Goal: Task Accomplishment & Management: Use online tool/utility

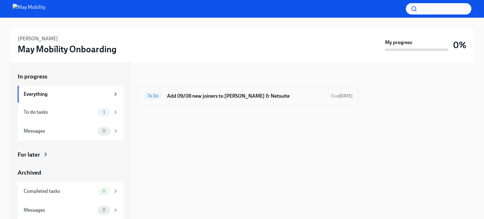
click at [190, 94] on h6 "Add 09/08 new joiners to [PERSON_NAME] & Netsuite" at bounding box center [246, 96] width 159 height 7
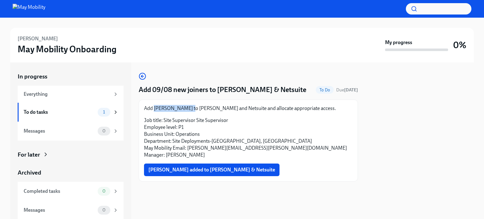
drag, startPoint x: 192, startPoint y: 108, endPoint x: 155, endPoint y: 107, distance: 37.2
click at [155, 107] on p "Add [PERSON_NAME] to [PERSON_NAME] and Netsuite and allocate appropriate access." at bounding box center [248, 108] width 209 height 7
copy p "[PERSON_NAME]"
click at [273, 145] on p "Job title: Site Supervisor Site Supervisor Employee level: P1 Business Unit: Op…" at bounding box center [248, 138] width 209 height 42
drag, startPoint x: 272, startPoint y: 147, endPoint x: 187, endPoint y: 149, distance: 85.1
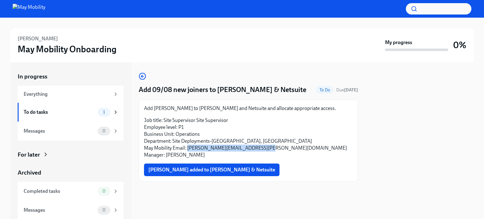
click at [187, 149] on p "Job title: Site Supervisor Site Supervisor Employee level: P1 Business Unit: Op…" at bounding box center [248, 138] width 209 height 42
copy p "[PERSON_NAME][EMAIL_ADDRESS][PERSON_NAME][DOMAIN_NAME]"
drag, startPoint x: 234, startPoint y: 120, endPoint x: 197, endPoint y: 121, distance: 36.3
click at [197, 121] on p "Job title: Site Supervisor Site Supervisor Employee level: P1 Business Unit: Op…" at bounding box center [248, 138] width 209 height 42
copy p "Site Supervisor"
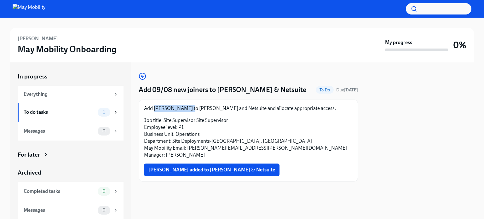
drag, startPoint x: 191, startPoint y: 108, endPoint x: 154, endPoint y: 109, distance: 36.9
click at [154, 109] on p "Add [PERSON_NAME] to [PERSON_NAME] and Netsuite and allocate appropriate access." at bounding box center [248, 108] width 209 height 7
copy p "[PERSON_NAME]"
drag, startPoint x: 217, startPoint y: 121, endPoint x: 196, endPoint y: 121, distance: 20.8
click at [196, 121] on p "Job title: Site Supervisor Site Supervisor Employee level: P1 Business Unit: Op…" at bounding box center [248, 138] width 209 height 42
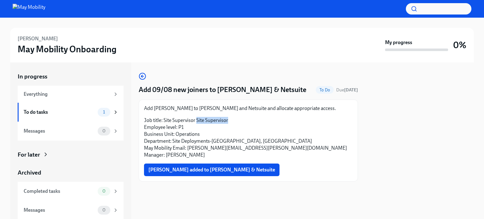
copy p "Site Supervisor"
drag, startPoint x: 271, startPoint y: 148, endPoint x: 188, endPoint y: 150, distance: 83.2
click at [188, 150] on p "Job title: Site Supervisor Site Supervisor Employee level: P1 Business Unit: Op…" at bounding box center [248, 138] width 209 height 42
copy p "[PERSON_NAME][EMAIL_ADDRESS][PERSON_NAME][DOMAIN_NAME]"
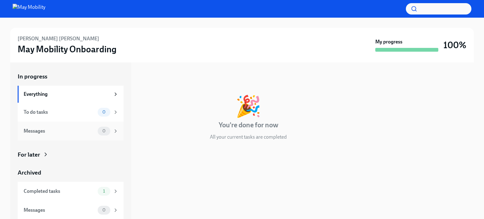
scroll to position [0, 0]
click at [113, 191] on icon at bounding box center [116, 191] width 6 height 6
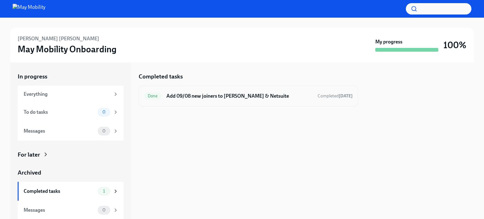
click at [211, 96] on h6 "Add 09/08 new joiners to [PERSON_NAME] & Netsuite" at bounding box center [239, 96] width 146 height 7
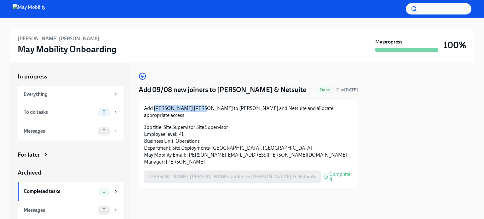
drag, startPoint x: 198, startPoint y: 108, endPoint x: 155, endPoint y: 108, distance: 42.9
click at [155, 108] on p "Add Nicole White Chavez to Fyle and Netsuite and allocate appropriate access." at bounding box center [248, 112] width 209 height 14
copy p "Nicole White Chavez"
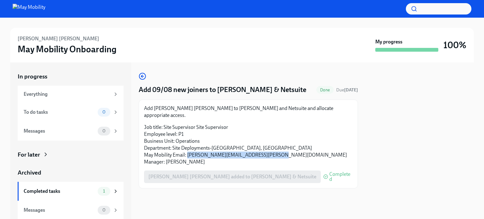
drag, startPoint x: 288, startPoint y: 150, endPoint x: 188, endPoint y: 151, distance: 99.6
click at [188, 151] on p "Job title: Site Supervisor Site Supervisor Employee level: P1 Business Unit: Op…" at bounding box center [248, 145] width 209 height 42
copy p "nicole.white-chavez@maymobility.com"
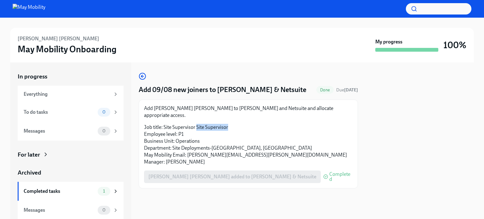
drag, startPoint x: 234, startPoint y: 123, endPoint x: 197, endPoint y: 121, distance: 37.2
click at [197, 124] on p "Job title: Site Supervisor Site Supervisor Employee level: P1 Business Unit: Op…" at bounding box center [248, 145] width 209 height 42
copy p "Site Supervisor"
drag, startPoint x: 197, startPoint y: 108, endPoint x: 155, endPoint y: 106, distance: 42.0
click at [155, 106] on p "Add Nicole White Chavez to Fyle and Netsuite and allocate appropriate access." at bounding box center [248, 112] width 209 height 14
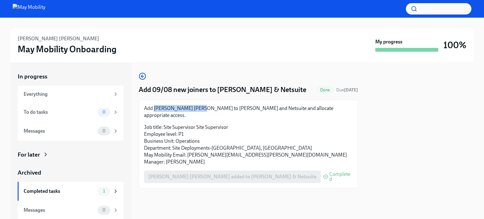
copy p "Nicole White Chavez"
drag, startPoint x: 230, startPoint y: 121, endPoint x: 196, endPoint y: 123, distance: 33.8
click at [196, 124] on p "Job title: Site Supervisor Site Supervisor Employee level: P1 Business Unit: Op…" at bounding box center [248, 145] width 209 height 42
copy p "Site Supervisor"
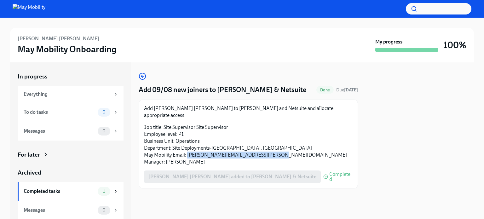
drag, startPoint x: 275, startPoint y: 148, endPoint x: 187, endPoint y: 150, distance: 88.0
click at [187, 150] on p "Job title: Site Supervisor Site Supervisor Employee level: P1 Business Unit: Op…" at bounding box center [248, 145] width 209 height 42
copy p "nicole.white-chavez@maymobility.com"
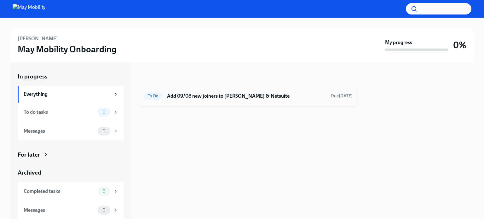
click at [194, 95] on h6 "Add 09/08 new joiners to [PERSON_NAME] & Netsuite" at bounding box center [246, 96] width 159 height 7
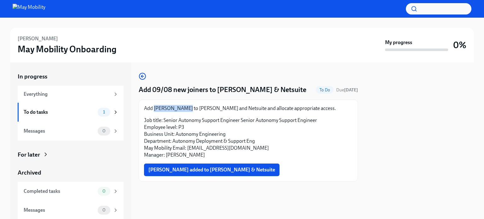
drag, startPoint x: 187, startPoint y: 108, endPoint x: 155, endPoint y: 108, distance: 31.8
click at [155, 108] on p "Add Nissa Mayhoub to Fyle and Netsuite and allocate appropriate access." at bounding box center [248, 108] width 209 height 7
copy p "Nissa Mayhoub"
drag, startPoint x: 265, startPoint y: 148, endPoint x: 188, endPoint y: 149, distance: 77.2
click at [188, 149] on p "Job title: Senior Autonomy Support Engineer Senior Autonomy Support Engineer Em…" at bounding box center [248, 138] width 209 height 42
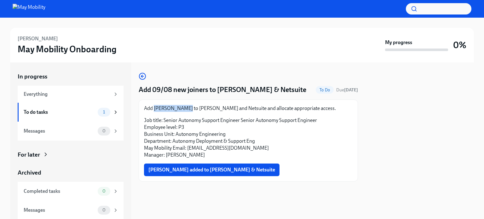
copy p "nissa.mayhoub@maymobility.com"
drag, startPoint x: 306, startPoint y: 135, endPoint x: 301, endPoint y: 132, distance: 5.6
click at [306, 135] on p "Job title: Senior Autonomy Support Engineer Senior Autonomy Support Engineer Em…" at bounding box center [248, 138] width 209 height 42
click at [315, 122] on p "Job title: Senior Autonomy Support Engineer Senior Autonomy Support Engineer Em…" at bounding box center [248, 138] width 209 height 42
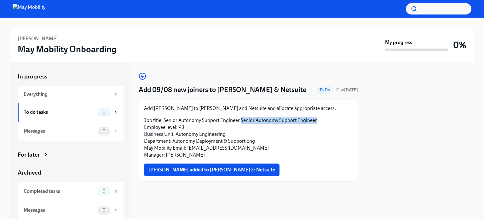
drag, startPoint x: 317, startPoint y: 121, endPoint x: 241, endPoint y: 121, distance: 75.7
click at [241, 121] on p "Job title: Senior Autonomy Support Engineer Senior Autonomy Support Engineer Em…" at bounding box center [248, 138] width 209 height 42
copy p "Senior Autonomy Support Engineer"
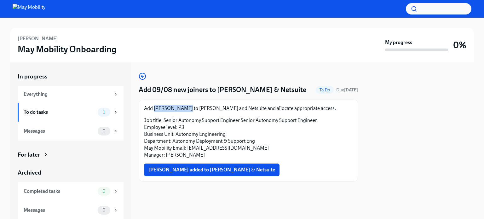
drag, startPoint x: 187, startPoint y: 110, endPoint x: 154, endPoint y: 109, distance: 32.8
click at [154, 109] on p "Add Nissa Mayhoub to Fyle and Netsuite and allocate appropriate access." at bounding box center [248, 108] width 209 height 7
copy p "Nissa Mayhoub"
drag, startPoint x: 333, startPoint y: 119, endPoint x: 312, endPoint y: 114, distance: 21.6
click at [332, 118] on p "Job title: Senior Autonomy Support Engineer Senior Autonomy Support Engineer Em…" at bounding box center [248, 138] width 209 height 42
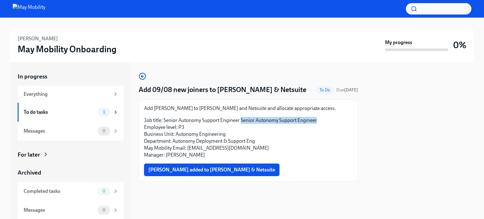
drag, startPoint x: 317, startPoint y: 121, endPoint x: 241, endPoint y: 121, distance: 76.3
click at [241, 121] on p "Job title: Senior Autonomy Support Engineer Senior Autonomy Support Engineer Em…" at bounding box center [248, 138] width 209 height 42
copy p "Senior Autonomy Support Engineer"
drag, startPoint x: 264, startPoint y: 147, endPoint x: 183, endPoint y: 152, distance: 80.6
click at [187, 146] on p "Job title: Senior Autonomy Support Engineer Senior Autonomy Support Engineer Em…" at bounding box center [248, 138] width 209 height 42
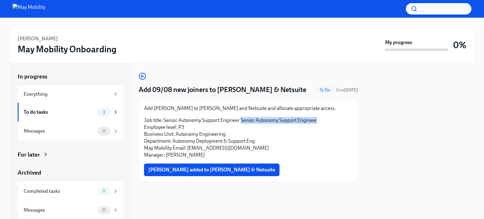
copy p "nissa.mayhoub@maymobility.com"
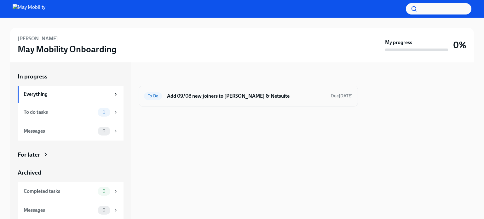
click at [212, 94] on h6 "Add 09/08 new joiners to [PERSON_NAME] & Netsuite" at bounding box center [246, 96] width 159 height 7
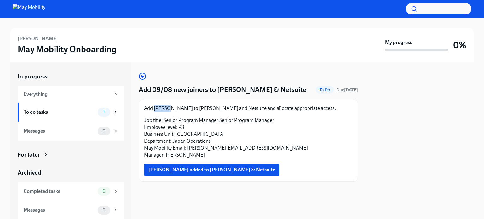
drag, startPoint x: 168, startPoint y: 108, endPoint x: 160, endPoint y: 110, distance: 8.7
click at [155, 109] on p "Add Yi Zhou to Fyle and Netsuite and allocate appropriate access." at bounding box center [248, 108] width 209 height 7
drag, startPoint x: 172, startPoint y: 109, endPoint x: 155, endPoint y: 109, distance: 16.4
click at [155, 109] on p "Add Yi Zhou to Fyle and Netsuite and allocate appropriate access." at bounding box center [248, 108] width 209 height 7
copy p "Yi Zhou t"
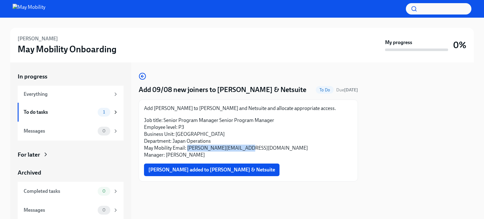
drag, startPoint x: 250, startPoint y: 151, endPoint x: 188, endPoint y: 148, distance: 61.8
click at [188, 148] on p "Job title: Senior Program Manager Senior Program Manager Employee level: P3 Bus…" at bounding box center [248, 138] width 209 height 42
copy p "yi.zhou@maymobility.com"
drag, startPoint x: 263, startPoint y: 135, endPoint x: 271, endPoint y: 130, distance: 9.9
click at [263, 135] on p "Job title: Senior Program Manager Senior Program Manager Employee level: P3 Bus…" at bounding box center [248, 138] width 209 height 42
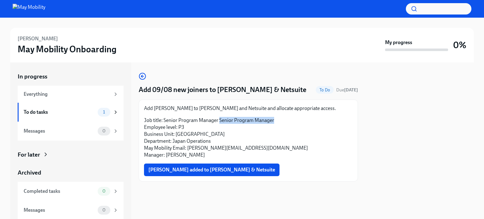
drag, startPoint x: 281, startPoint y: 123, endPoint x: 218, endPoint y: 122, distance: 62.1
click at [218, 122] on p "Job title: Senior Program Manager Senior Program Manager Employee level: P3 Bus…" at bounding box center [248, 138] width 209 height 42
copy p "Senior Program Manager"
click at [268, 148] on p "Job title: Senior Program Manager Senior Program Manager Employee level: P3 Bus…" at bounding box center [248, 138] width 209 height 42
drag, startPoint x: 169, startPoint y: 109, endPoint x: 155, endPoint y: 109, distance: 13.6
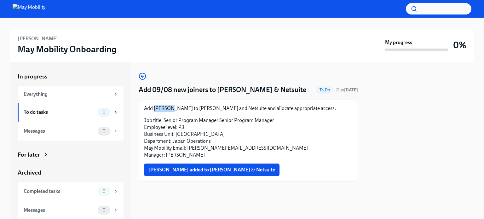
click at [155, 109] on p "Add Yi Zhou to Fyle and Netsuite and allocate appropriate access." at bounding box center [248, 108] width 209 height 7
copy p "Yi Zhou"
drag, startPoint x: 306, startPoint y: 144, endPoint x: 299, endPoint y: 138, distance: 8.5
click at [305, 144] on p "Job title: Senior Program Manager Senior Program Manager Employee level: P3 Bus…" at bounding box center [248, 138] width 209 height 42
drag, startPoint x: 274, startPoint y: 123, endPoint x: 219, endPoint y: 120, distance: 54.9
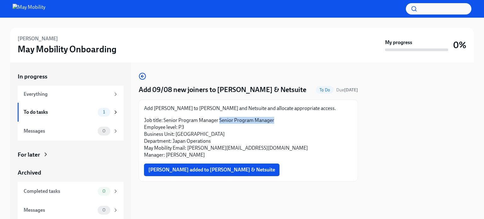
click at [219, 120] on p "Job title: Senior Program Manager Senior Program Manager Employee level: P3 Bus…" at bounding box center [248, 138] width 209 height 42
copy p "Senior Program Manager"
drag, startPoint x: 327, startPoint y: 127, endPoint x: 293, endPoint y: 131, distance: 35.0
click at [327, 127] on p "Job title: Senior Program Manager Senior Program Manager Employee level: P3 Bus…" at bounding box center [248, 138] width 209 height 42
drag, startPoint x: 246, startPoint y: 151, endPoint x: 188, endPoint y: 149, distance: 57.7
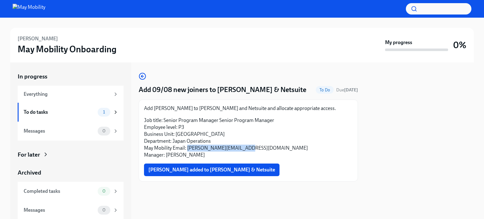
click at [188, 149] on p "Job title: Senior Program Manager Senior Program Manager Employee level: P3 Bus…" at bounding box center [248, 138] width 209 height 42
copy p "yi.zhou@maymobility.com"
